Goal: Find specific fact: Find specific fact

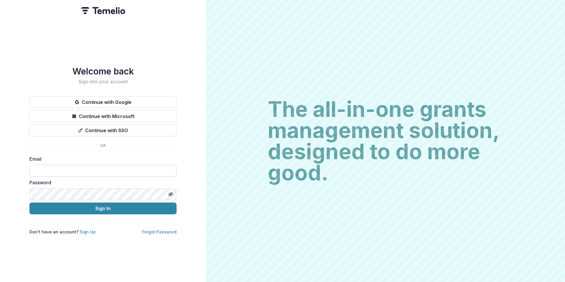
click at [82, 167] on input at bounding box center [102, 171] width 147 height 12
type input "**********"
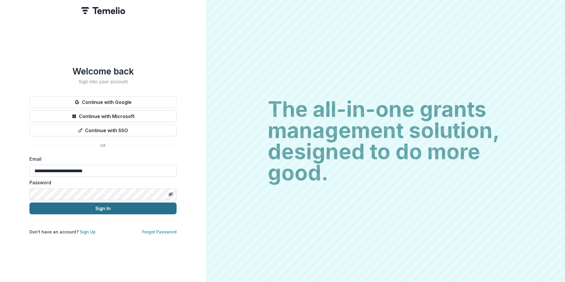
click at [86, 205] on button "Sign In" at bounding box center [102, 209] width 147 height 12
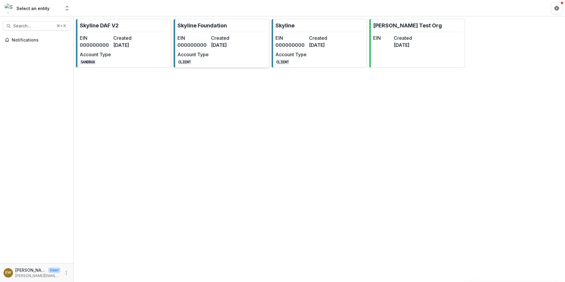
click at [234, 41] on dt "Created" at bounding box center [226, 37] width 31 height 7
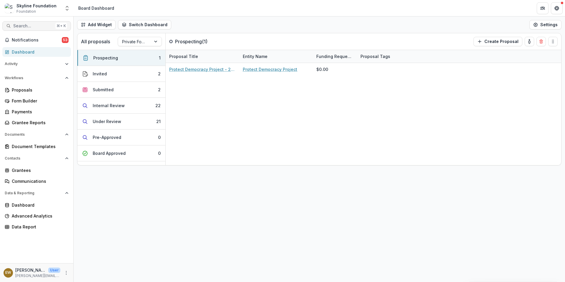
click at [15, 24] on span "Search..." at bounding box center [33, 26] width 40 height 5
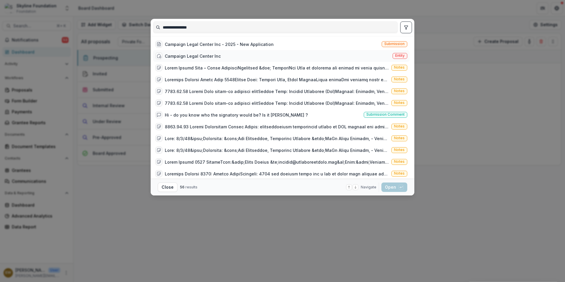
type input "**********"
click at [229, 52] on div "Campaign Legal Center Inc Entity" at bounding box center [281, 56] width 257 height 12
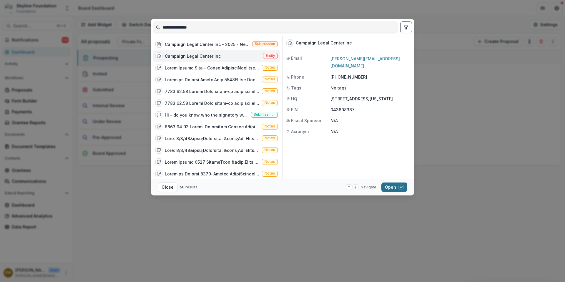
click at [389, 190] on button "Open with enter key" at bounding box center [395, 187] width 26 height 9
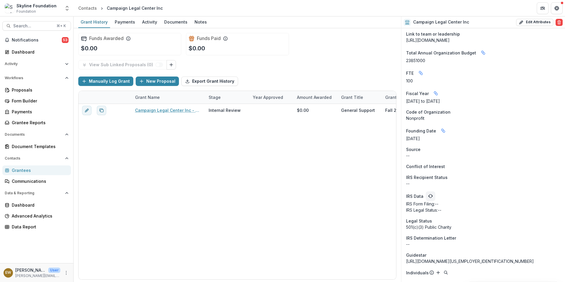
scroll to position [347, 0]
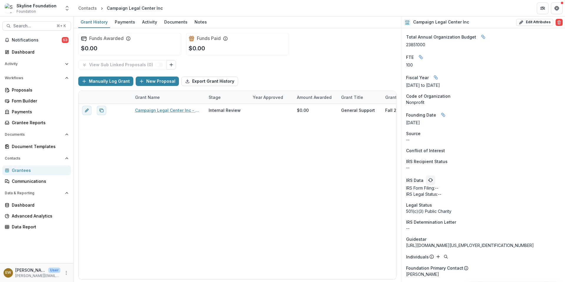
click at [415, 46] on p "23851000" at bounding box center [483, 45] width 154 height 6
copy p "23851000"
